Goal: Navigation & Orientation: Find specific page/section

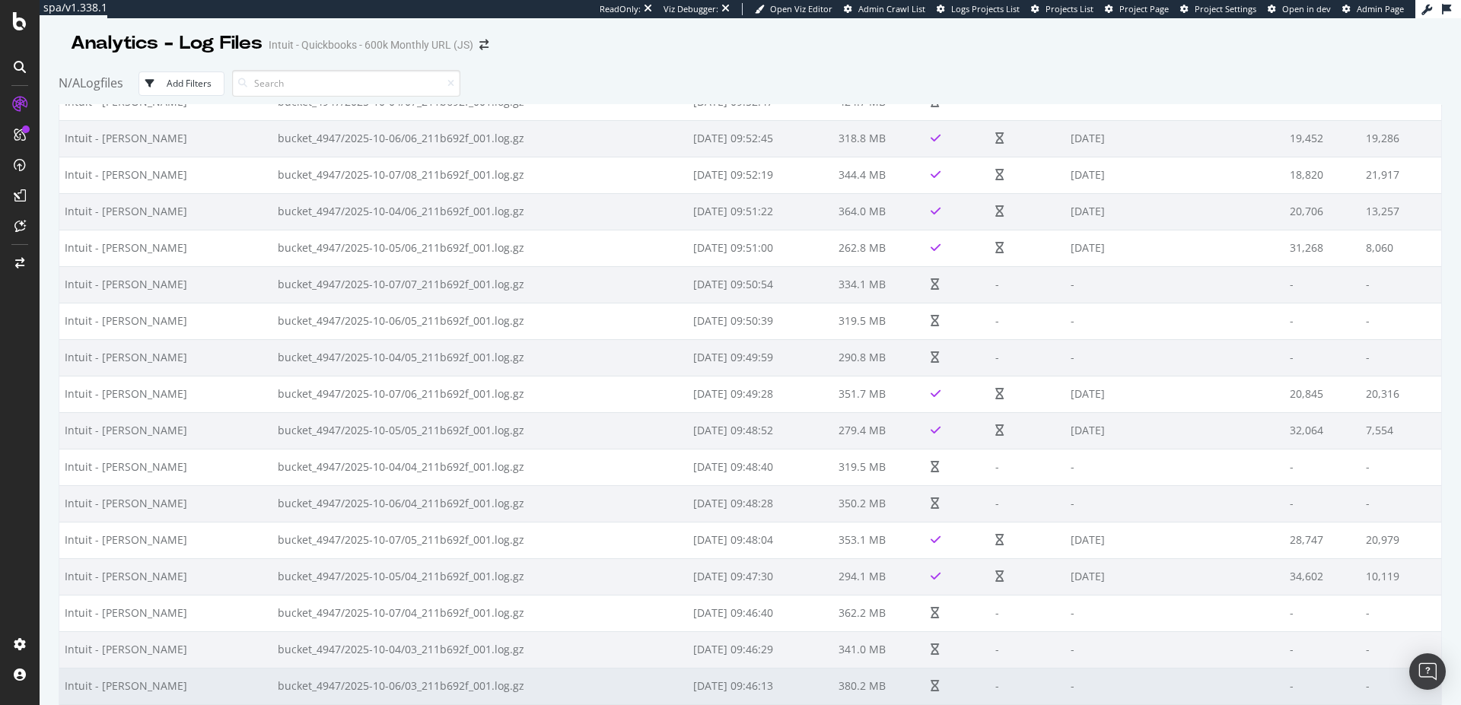
scroll to position [1360, 0]
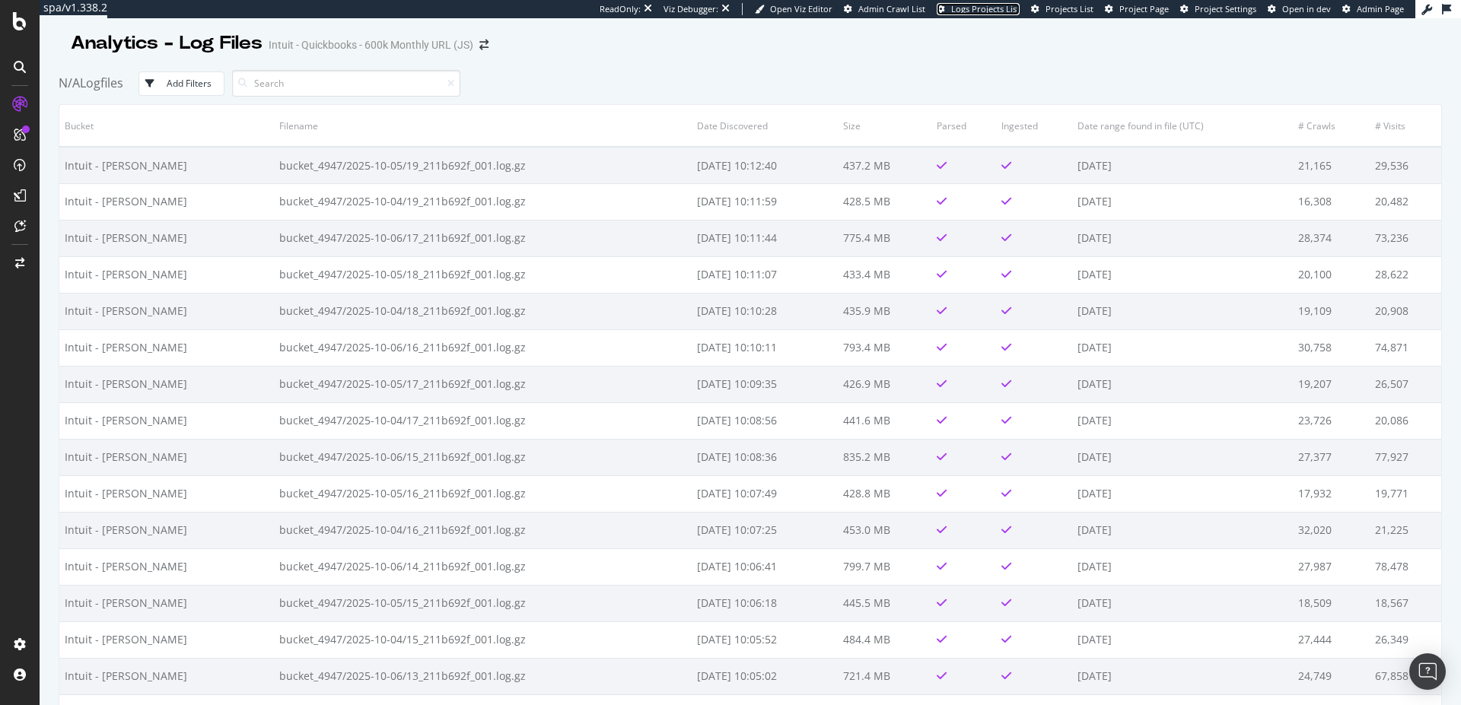
click at [969, 13] on span "Logs Projects List" at bounding box center [985, 8] width 68 height 11
